Goal: Find contact information: Find contact information

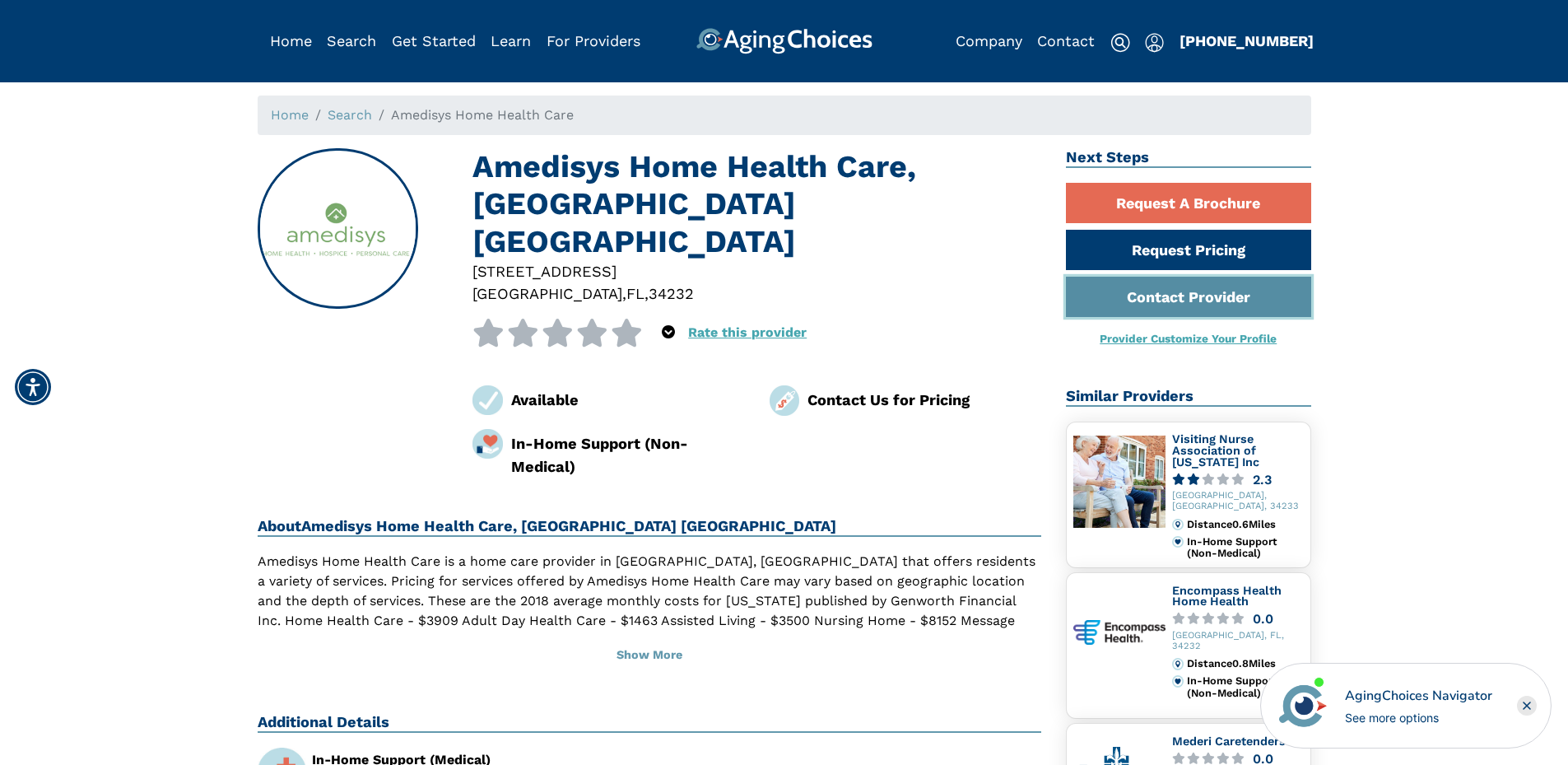
click at [1100, 302] on link "Contact Provider" at bounding box center [1189, 296] width 246 height 40
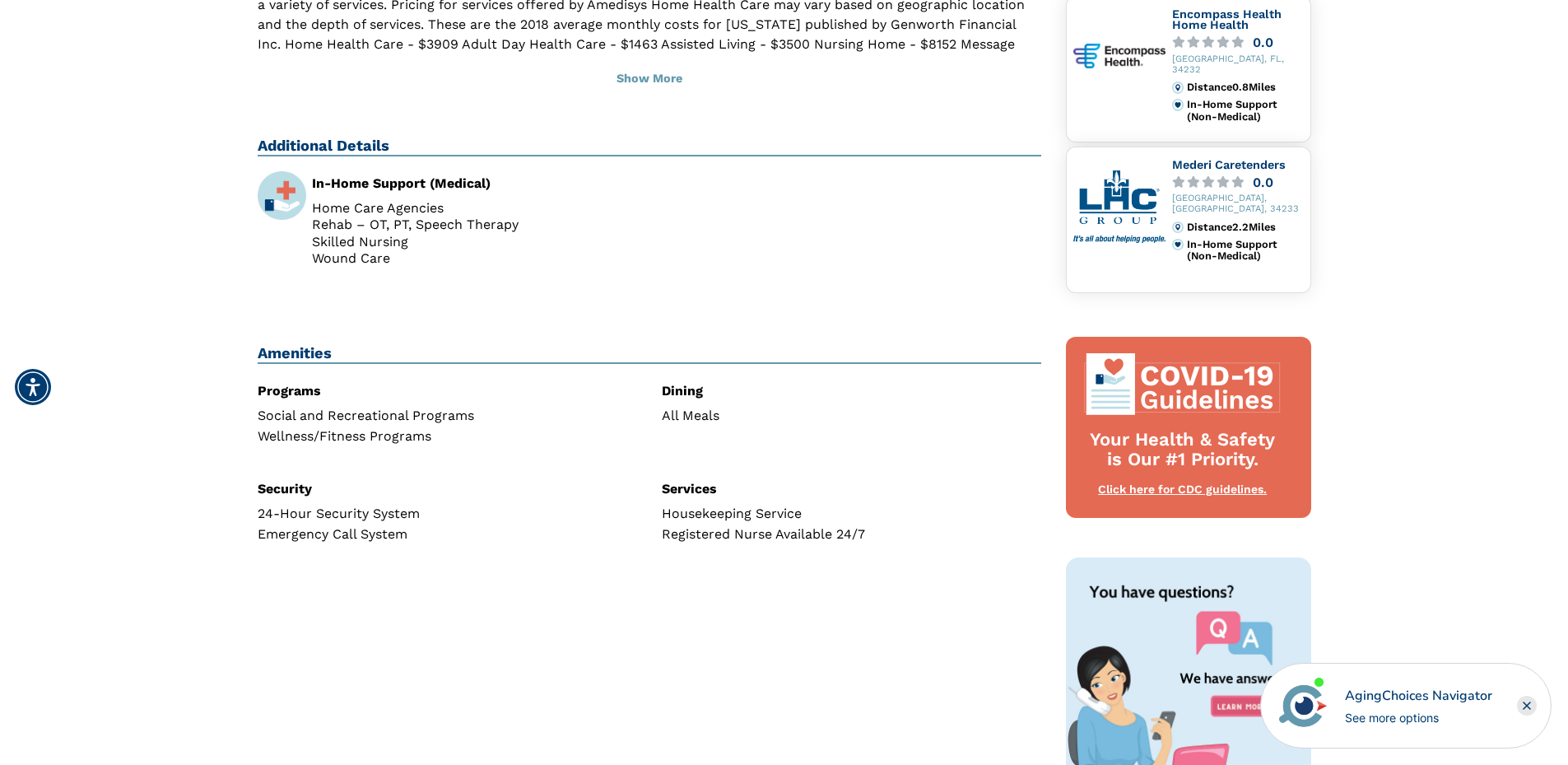
scroll to position [658, 0]
